Goal: Task Accomplishment & Management: Use online tool/utility

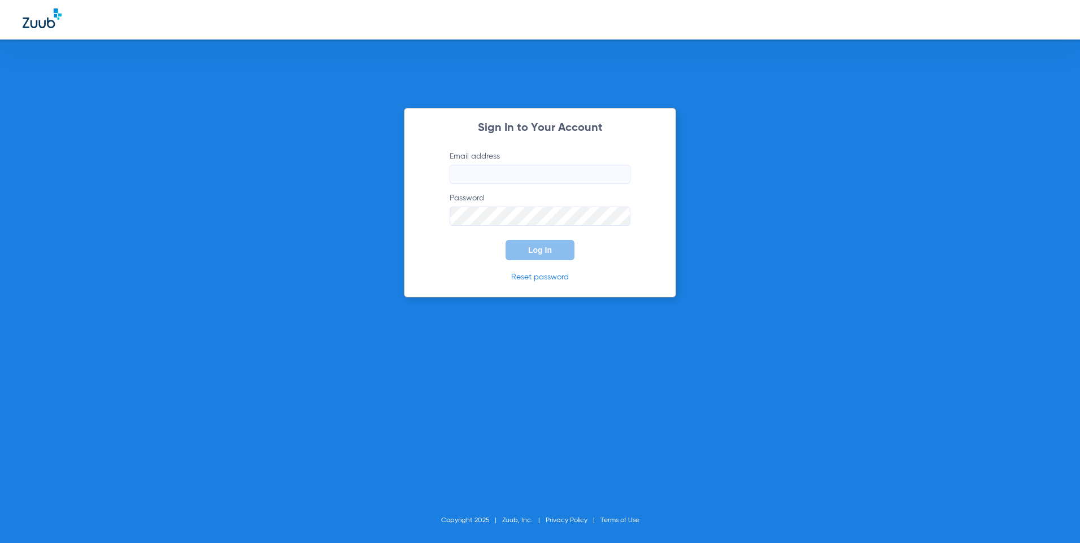
type input "[EMAIL_ADDRESS][DOMAIN_NAME]"
drag, startPoint x: 443, startPoint y: 255, endPoint x: 468, endPoint y: 255, distance: 24.9
click at [443, 255] on form "Email address [EMAIL_ADDRESS][DOMAIN_NAME] Password Log In" at bounding box center [540, 206] width 215 height 110
click at [527, 252] on button "Log In" at bounding box center [539, 250] width 69 height 20
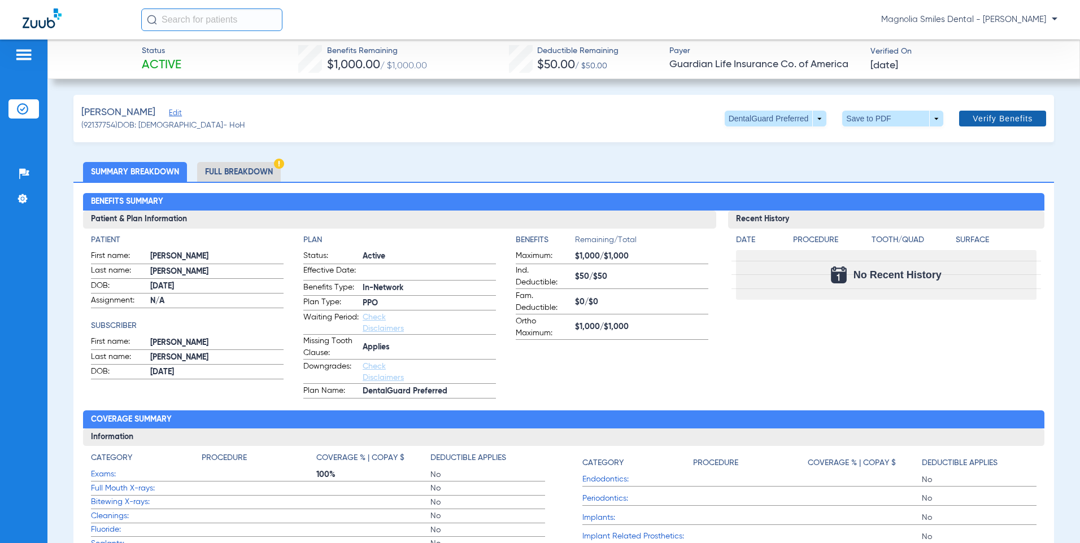
click at [980, 126] on span at bounding box center [1002, 118] width 87 height 27
